Goal: Task Accomplishment & Management: Use online tool/utility

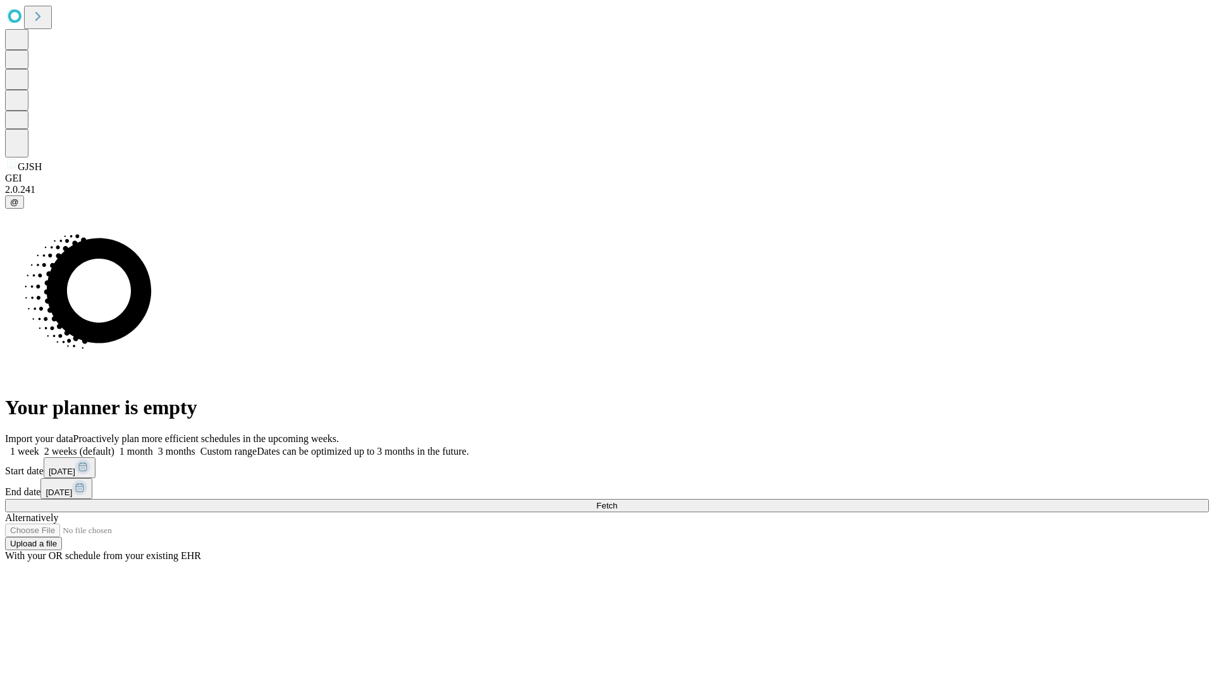
click at [617, 501] on span "Fetch" at bounding box center [606, 505] width 21 height 9
